Goal: Check status: Check status

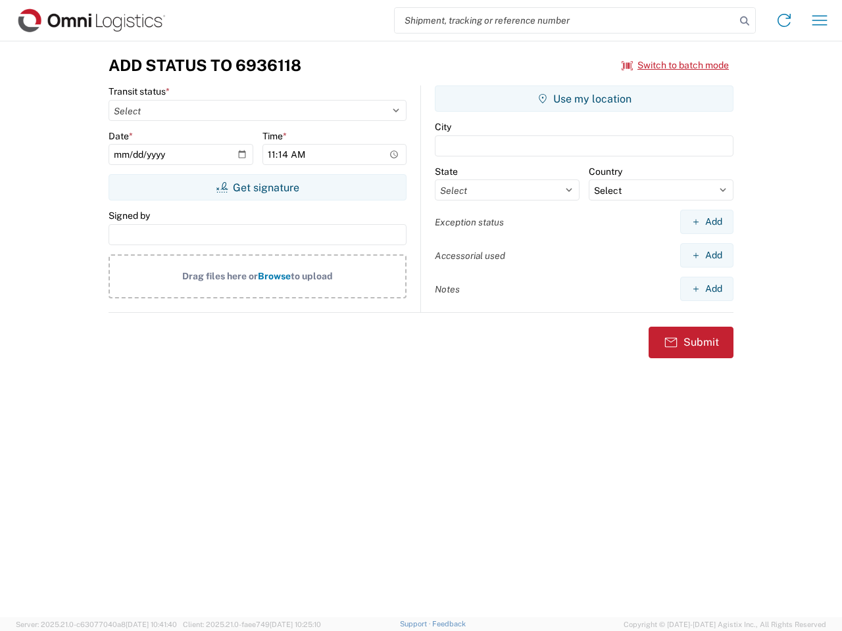
click at [565, 20] on input "search" at bounding box center [565, 20] width 341 height 25
click at [745, 21] on icon at bounding box center [744, 21] width 18 height 18
click at [784, 20] on icon at bounding box center [784, 20] width 21 height 21
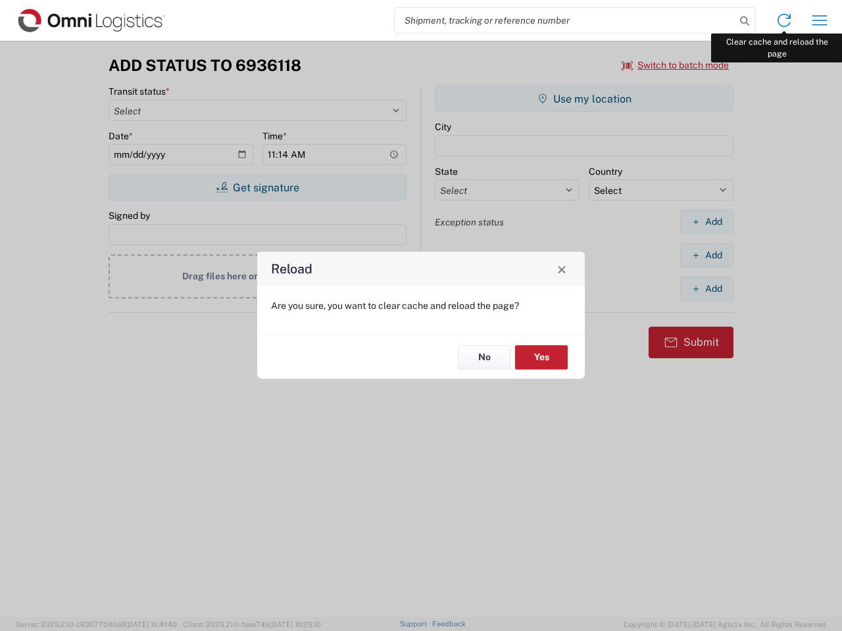
click at [820, 20] on div "Reload Are you sure, you want to clear cache and reload the page? No Yes" at bounding box center [421, 315] width 842 height 631
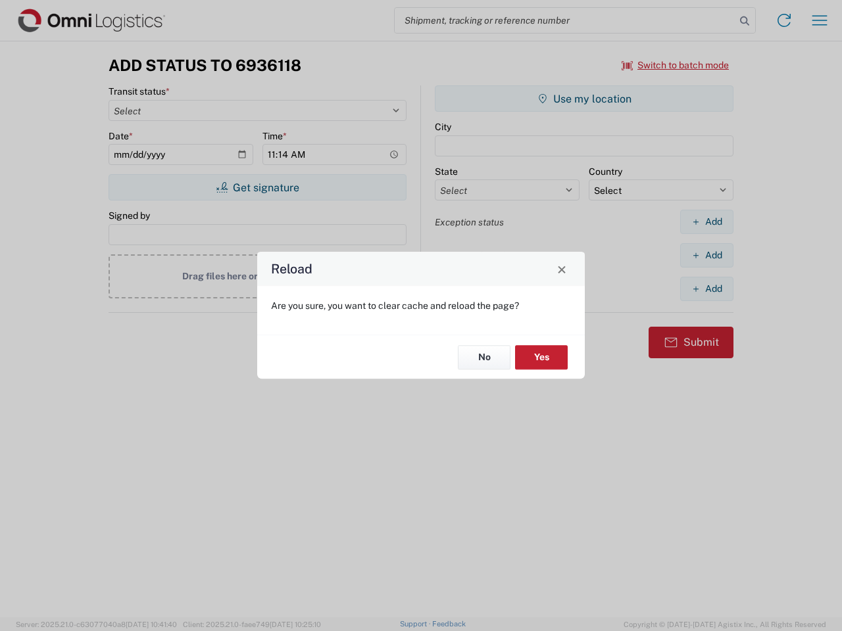
click at [676, 65] on div "Reload Are you sure, you want to clear cache and reload the page? No Yes" at bounding box center [421, 315] width 842 height 631
click at [257, 187] on div "Reload Are you sure, you want to clear cache and reload the page? No Yes" at bounding box center [421, 315] width 842 height 631
click at [584, 99] on div "Reload Are you sure, you want to clear cache and reload the page? No Yes" at bounding box center [421, 315] width 842 height 631
click at [706, 222] on div "Reload Are you sure, you want to clear cache and reload the page? No Yes" at bounding box center [421, 315] width 842 height 631
click at [706, 255] on div "Reload Are you sure, you want to clear cache and reload the page? No Yes" at bounding box center [421, 315] width 842 height 631
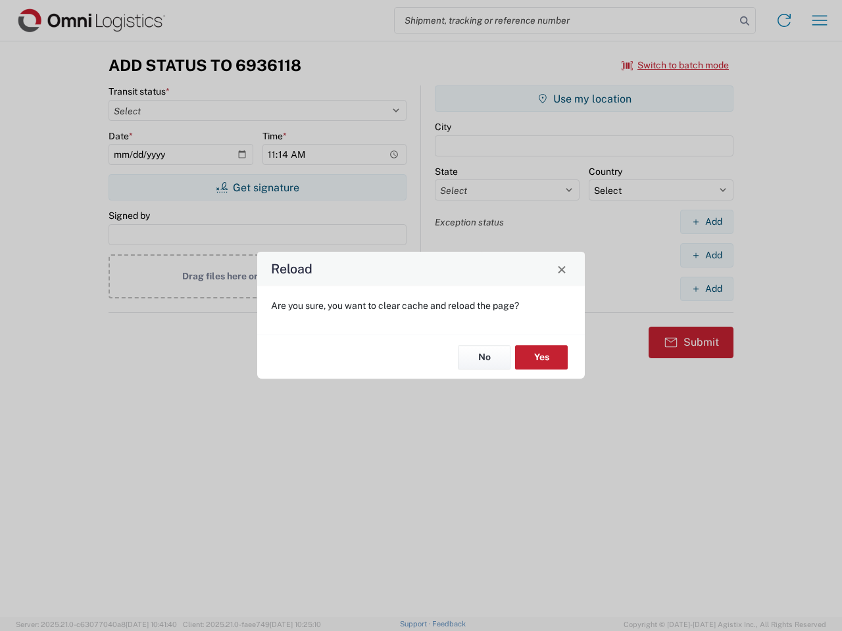
click at [706, 289] on div "Reload Are you sure, you want to clear cache and reload the page? No Yes" at bounding box center [421, 315] width 842 height 631
